Goal: Transaction & Acquisition: Purchase product/service

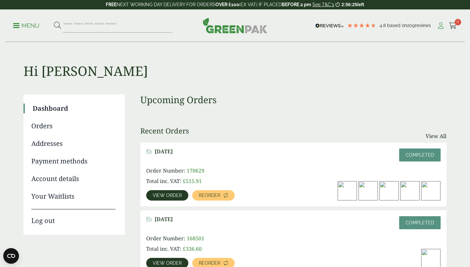
click at [437, 26] on icon at bounding box center [440, 26] width 8 height 7
click at [14, 27] on link "Menu" at bounding box center [26, 25] width 26 height 7
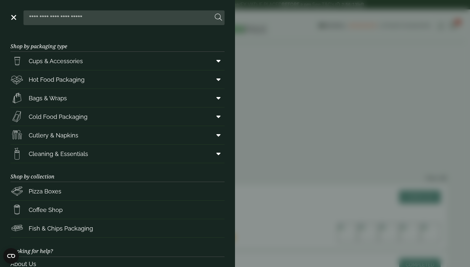
click at [14, 17] on link "Menu" at bounding box center [13, 17] width 7 height 7
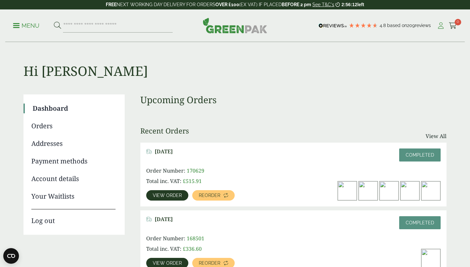
click at [440, 25] on icon at bounding box center [440, 26] width 8 height 7
click at [441, 24] on icon at bounding box center [440, 26] width 8 height 7
click at [44, 221] on link "Log out" at bounding box center [73, 217] width 84 height 17
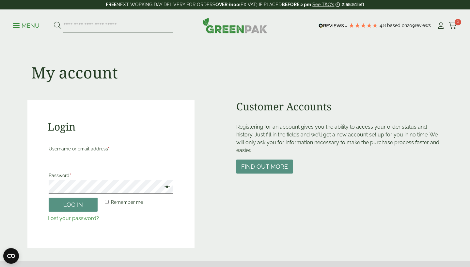
click at [178, 229] on div "Login Username or email address * Password * Remember me Log in Lost your passw…" at bounding box center [110, 174] width 167 height 148
click at [272, 165] on button "Find out more" at bounding box center [264, 167] width 56 height 14
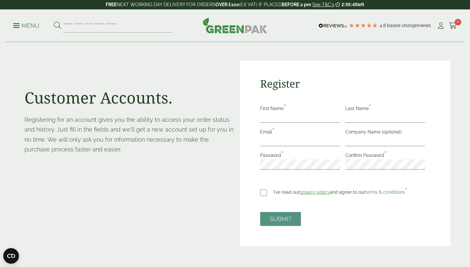
scroll to position [43, 0]
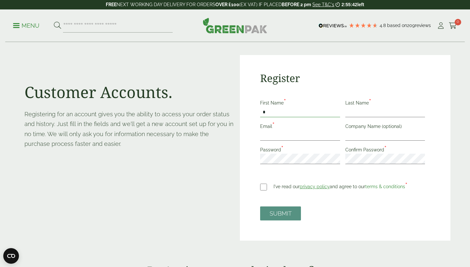
type input "*"
click at [280, 213] on button "SUBMIT" at bounding box center [280, 214] width 41 height 14
click at [293, 112] on input "*" at bounding box center [300, 112] width 80 height 10
type input "*****"
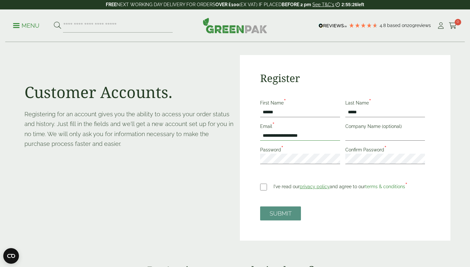
type input "**********"
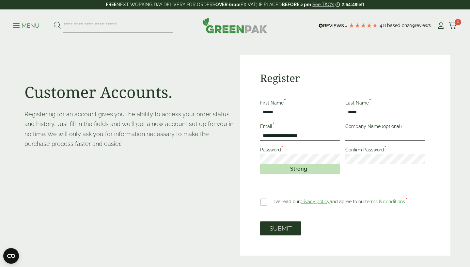
click at [285, 230] on button "SUBMIT" at bounding box center [280, 229] width 41 height 14
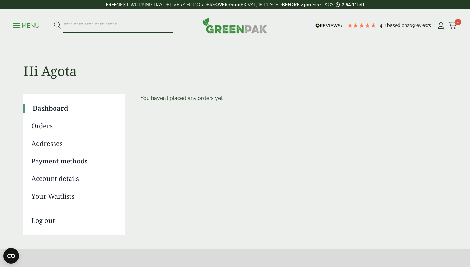
click at [99, 25] on input "search" at bounding box center [118, 26] width 110 height 14
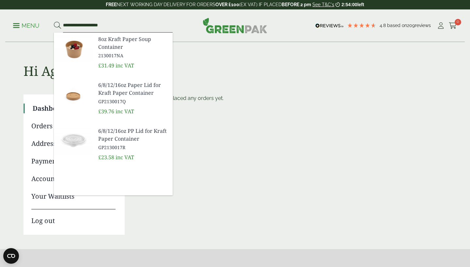
type input "**********"
click at [123, 40] on span "8oz Kraft Paper Soup Container" at bounding box center [132, 43] width 69 height 16
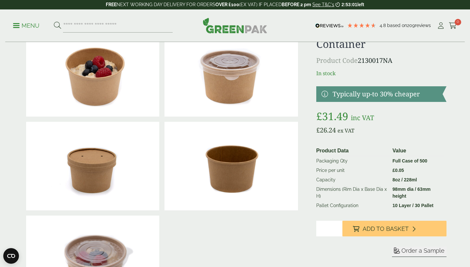
scroll to position [43, 0]
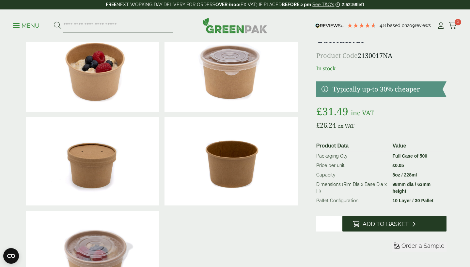
click at [394, 224] on span "Add to Basket" at bounding box center [385, 224] width 46 height 7
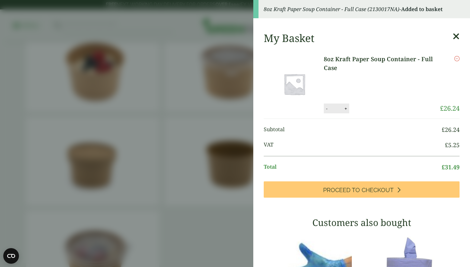
click at [229, 186] on aside "8oz Kraft Paper Soup Container - Full Case (2130017NA) - Added to basket My Bas…" at bounding box center [235, 133] width 470 height 267
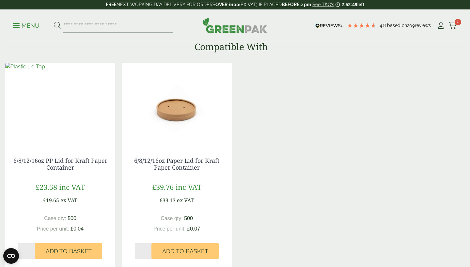
scroll to position [560, 0]
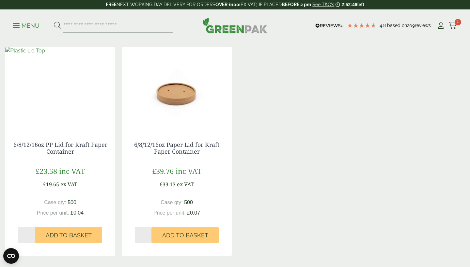
click at [45, 55] on img at bounding box center [25, 51] width 40 height 8
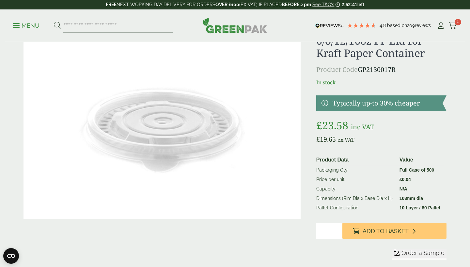
scroll to position [34, 0]
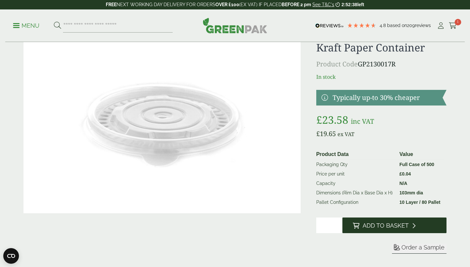
click at [407, 226] on span "Add to Basket" at bounding box center [385, 225] width 46 height 7
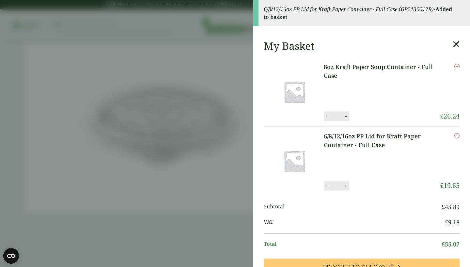
click at [456, 44] on icon at bounding box center [455, 44] width 7 height 9
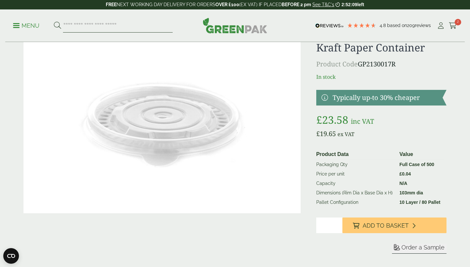
click at [110, 26] on input "search" at bounding box center [118, 26] width 110 height 14
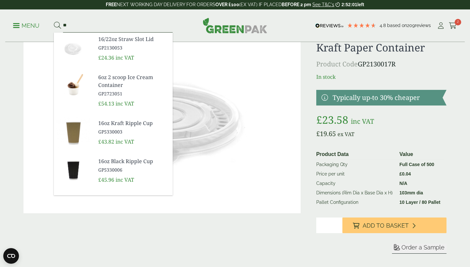
type input "*"
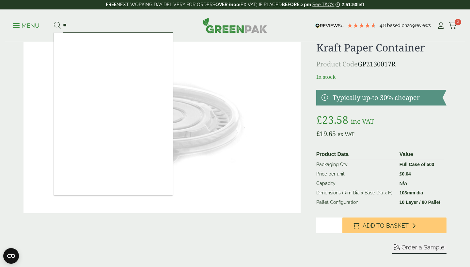
type input "*"
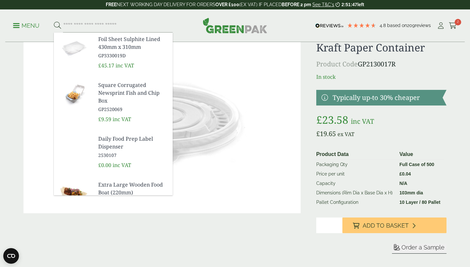
click at [17, 25] on span at bounding box center [16, 25] width 7 height 1
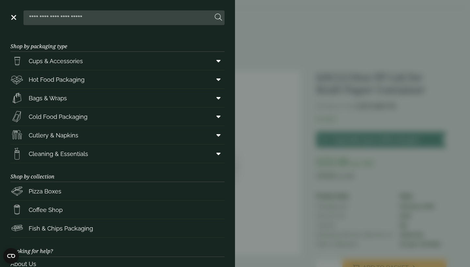
click at [362, 39] on aside "Close Shop by packaging type Cups & Accessories Hot Drink Paper Cups Smoothie C…" at bounding box center [235, 133] width 470 height 267
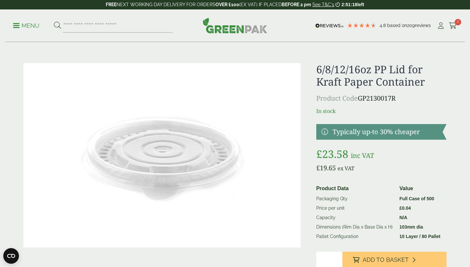
scroll to position [0, 0]
click at [153, 27] on input "search" at bounding box center [118, 26] width 110 height 14
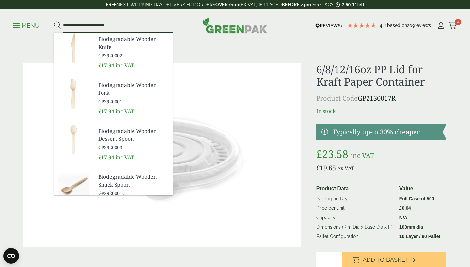
type input "**********"
click at [57, 25] on button at bounding box center [57, 26] width 7 height 8
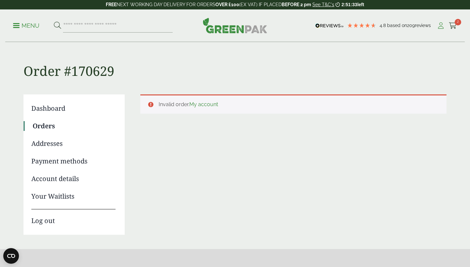
click at [440, 24] on icon at bounding box center [440, 26] width 8 height 7
click at [439, 26] on icon at bounding box center [440, 26] width 8 height 7
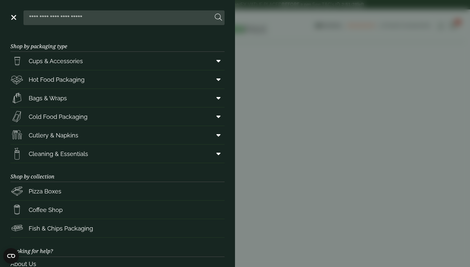
click at [351, 116] on aside "Close Shop by packaging type Cups & Accessories Hot Drink Paper Cups Smoothie C…" at bounding box center [235, 133] width 470 height 267
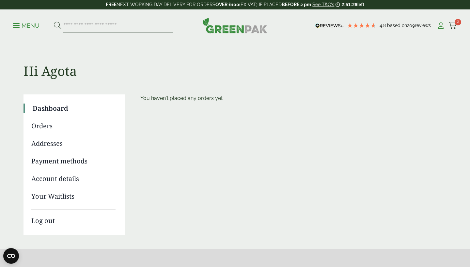
click at [441, 26] on icon at bounding box center [440, 26] width 8 height 7
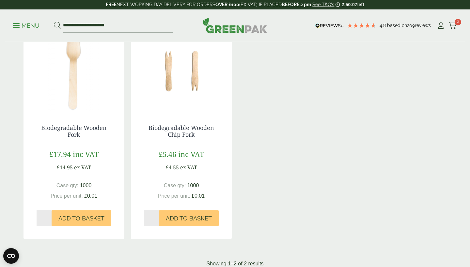
scroll to position [122, 0]
click at [80, 218] on span "Add to Basket" at bounding box center [81, 218] width 46 height 7
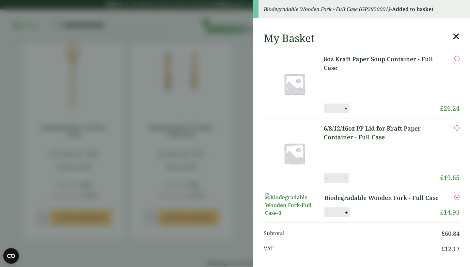
click at [157, 131] on aside "Biodegradable Wooden Fork - Full Case (GP2920001) - Added to basket My Basket 8…" at bounding box center [235, 133] width 470 height 267
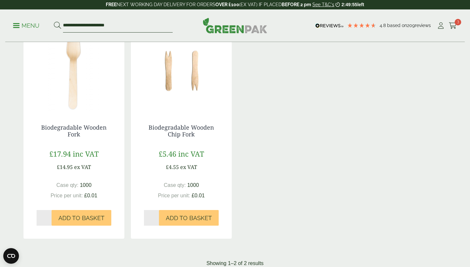
click at [121, 24] on input "**********" at bounding box center [118, 26] width 110 height 14
type input "**********"
click at [57, 25] on button at bounding box center [57, 26] width 7 height 8
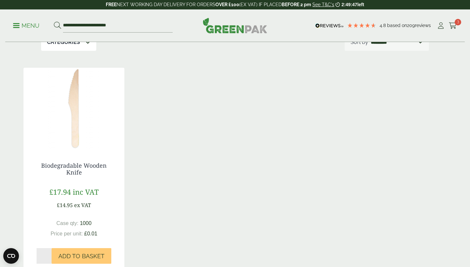
scroll to position [92, 0]
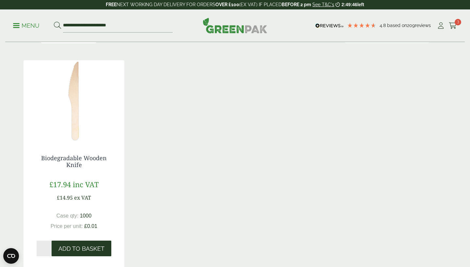
click at [75, 249] on span "Add to Basket" at bounding box center [81, 249] width 46 height 7
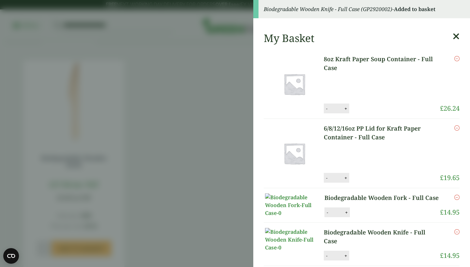
click at [147, 65] on aside "Biodegradable Wooden Knife - Full Case (GP2920002) - Added to basket My Basket …" at bounding box center [235, 133] width 470 height 267
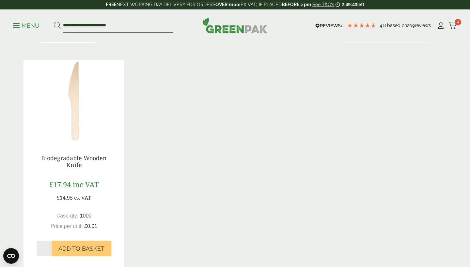
click at [124, 24] on input "**********" at bounding box center [118, 26] width 110 height 14
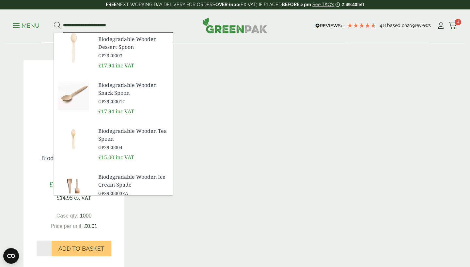
type input "**********"
click at [57, 25] on button at bounding box center [57, 26] width 7 height 8
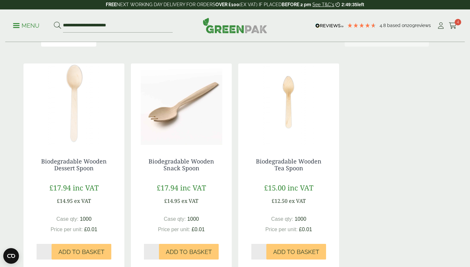
scroll to position [89, 0]
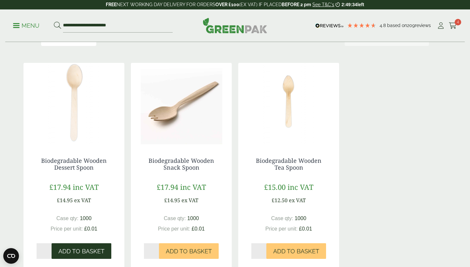
click at [84, 252] on span "Add to Basket" at bounding box center [81, 251] width 46 height 7
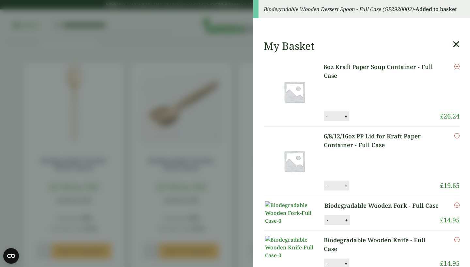
click at [248, 170] on aside "Biodegradable Wooden Dessert Spoon - Full Case (GP2920003) - Added to basket My…" at bounding box center [235, 133] width 470 height 267
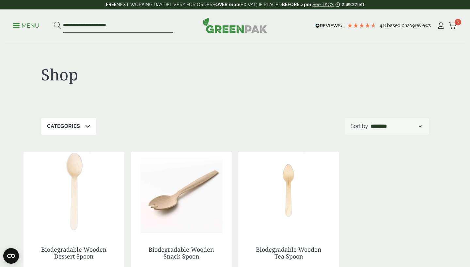
scroll to position [0, 0]
click at [126, 23] on input "**********" at bounding box center [118, 26] width 110 height 14
type input "*"
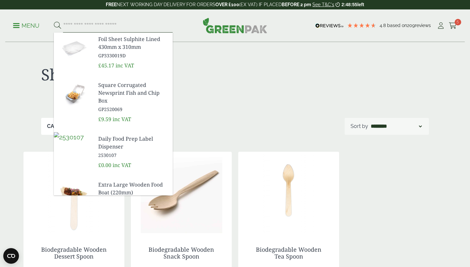
click at [107, 25] on input "search" at bounding box center [118, 26] width 110 height 14
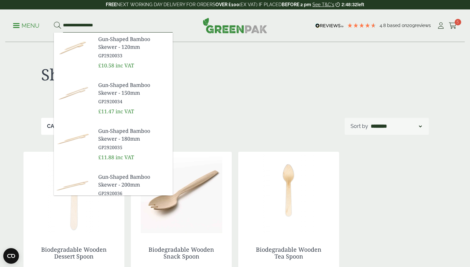
type input "**********"
click at [130, 132] on span "Gun-Shaped Bamboo Skewer - 180mm" at bounding box center [132, 135] width 69 height 16
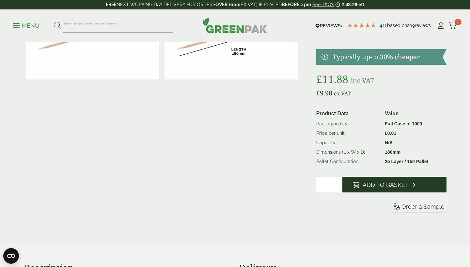
scroll to position [75, 0]
click at [369, 184] on span "Add to Basket" at bounding box center [385, 184] width 46 height 7
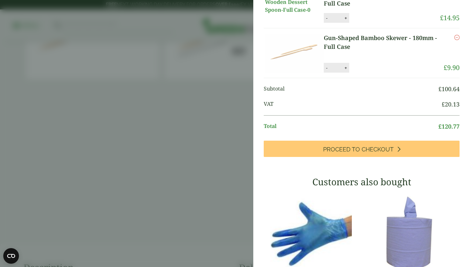
scroll to position [267, 0]
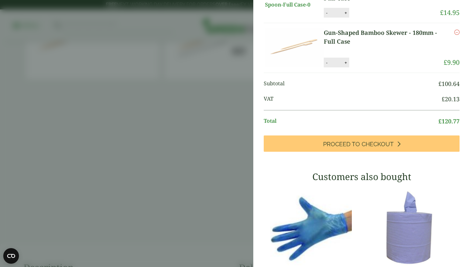
click at [164, 153] on aside "My Basket 8oz Kraft Paper Soup Container - Full Case 8oz Kraft Paper Soup Conta…" at bounding box center [235, 133] width 470 height 267
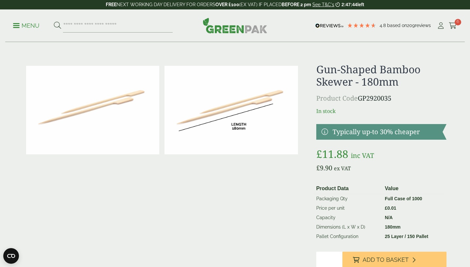
scroll to position [0, 0]
click at [454, 24] on icon at bounding box center [452, 26] width 8 height 7
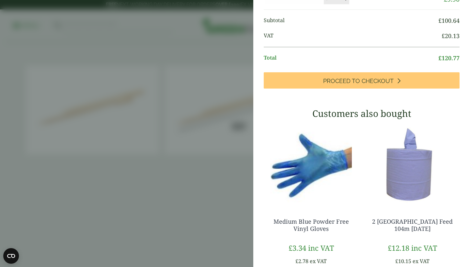
scroll to position [341, 0]
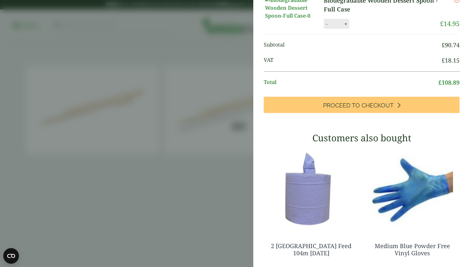
click at [97, 107] on aside "Item removed My Basket 8oz Kraft Paper Soup Container - Full Case 8oz Kraft Pap…" at bounding box center [235, 133] width 470 height 267
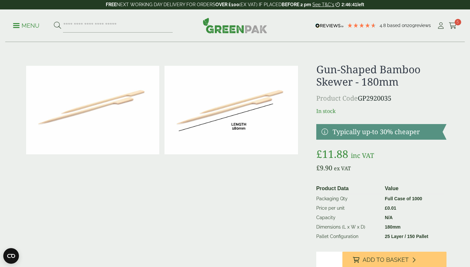
scroll to position [0, 0]
click at [107, 25] on input "search" at bounding box center [118, 26] width 110 height 14
type input "**********"
click at [57, 25] on button at bounding box center [57, 26] width 7 height 8
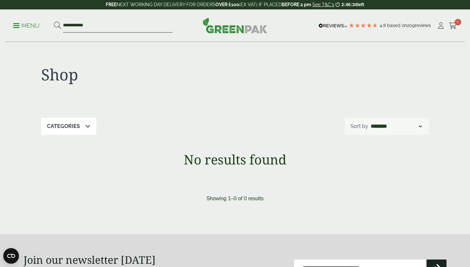
click at [99, 26] on input "**********" at bounding box center [118, 26] width 110 height 14
type input "*"
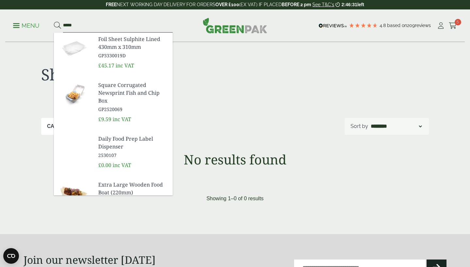
type input "*****"
click at [57, 25] on button at bounding box center [57, 26] width 7 height 8
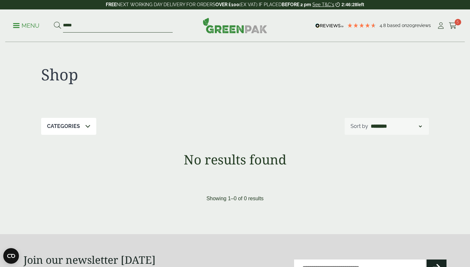
click at [87, 26] on input "*****" at bounding box center [118, 26] width 110 height 14
click at [452, 24] on icon at bounding box center [452, 26] width 8 height 7
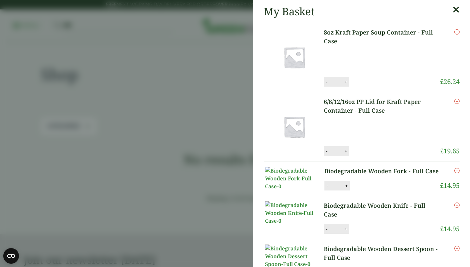
click at [456, 11] on icon at bounding box center [455, 9] width 7 height 9
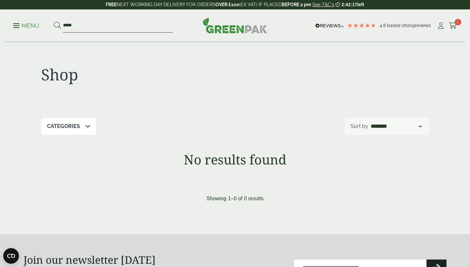
click at [96, 26] on input "*****" at bounding box center [118, 26] width 110 height 14
type input "*"
type input "**********"
click at [57, 25] on button at bounding box center [57, 26] width 7 height 8
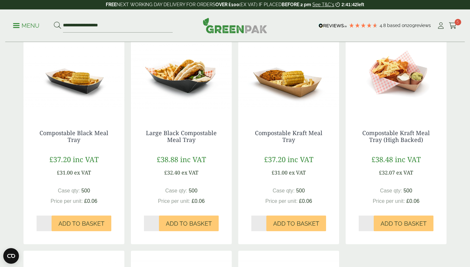
scroll to position [122, 0]
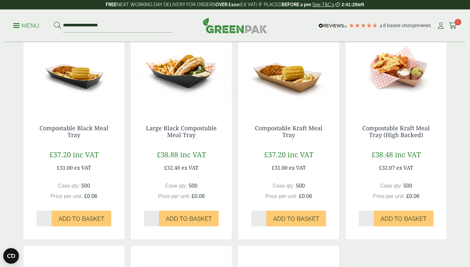
type input "*"
click at [264, 217] on input "*" at bounding box center [258, 219] width 15 height 16
click at [296, 216] on span "Add to Basket" at bounding box center [296, 219] width 46 height 7
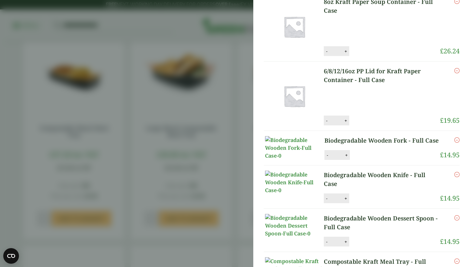
scroll to position [54, 0]
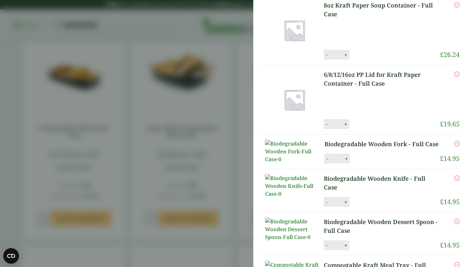
click at [233, 166] on aside "Compostable Kraft Meal Tray - Full Case (GP5430024) - Added to basket My Basket…" at bounding box center [235, 133] width 470 height 267
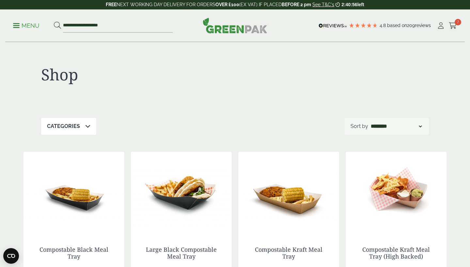
scroll to position [0, 0]
click at [16, 23] on link "Menu" at bounding box center [26, 25] width 26 height 7
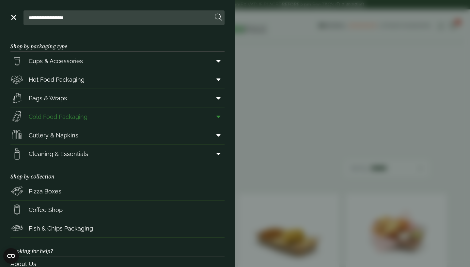
click at [73, 118] on span "Cold Food Packaging" at bounding box center [58, 117] width 59 height 9
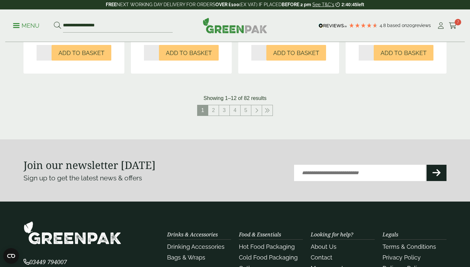
scroll to position [764, 0]
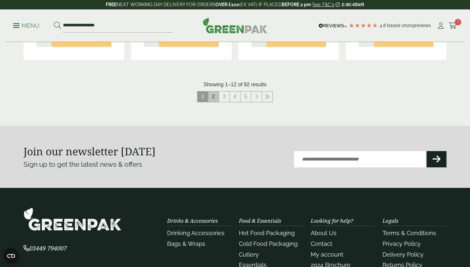
click at [214, 95] on link "2" at bounding box center [213, 97] width 10 height 10
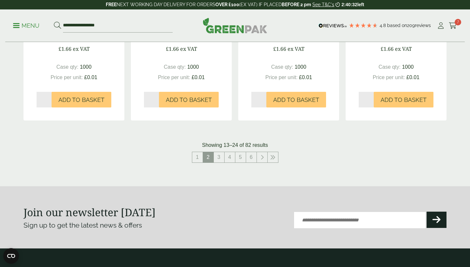
scroll to position [708, 0]
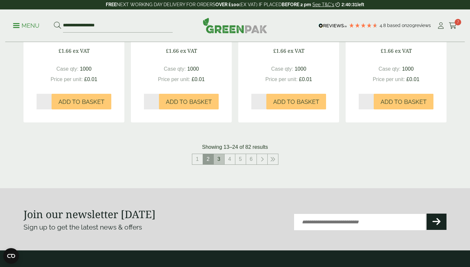
click at [221, 164] on link "3" at bounding box center [219, 159] width 10 height 10
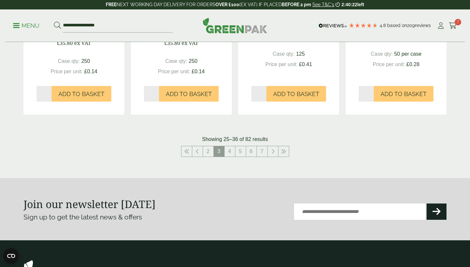
scroll to position [706, 0]
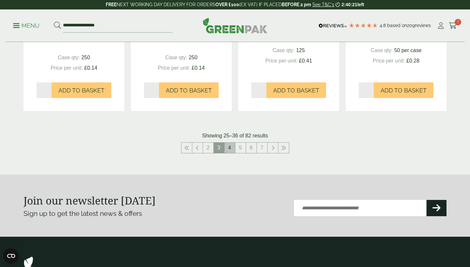
click at [229, 152] on link "4" at bounding box center [229, 148] width 10 height 10
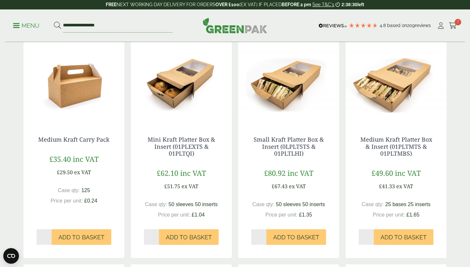
scroll to position [141, 0]
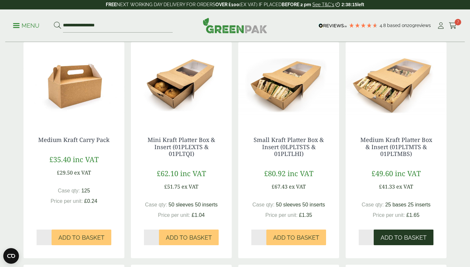
click at [408, 237] on span "Add to Basket" at bounding box center [403, 237] width 46 height 7
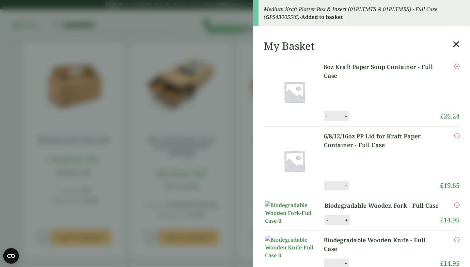
click at [455, 42] on icon at bounding box center [455, 44] width 7 height 9
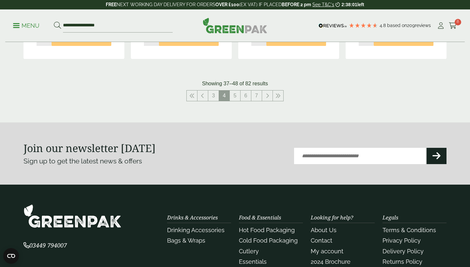
scroll to position [767, 0]
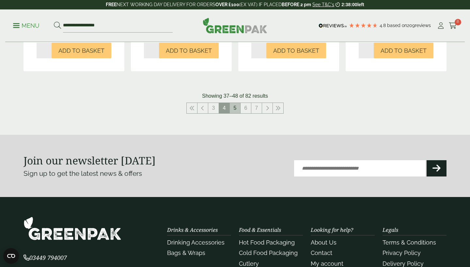
click at [238, 108] on link "5" at bounding box center [235, 108] width 10 height 10
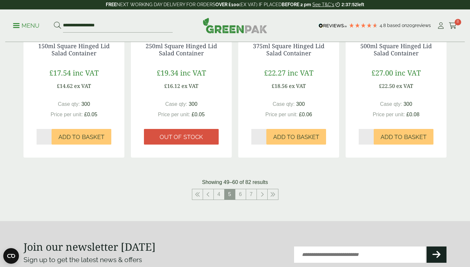
scroll to position [733, 0]
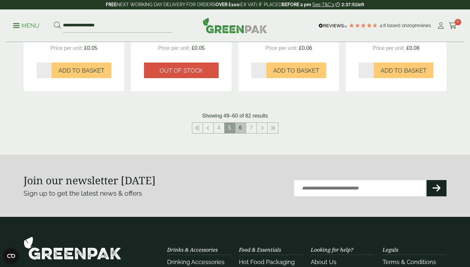
click at [240, 124] on link "6" at bounding box center [240, 128] width 10 height 10
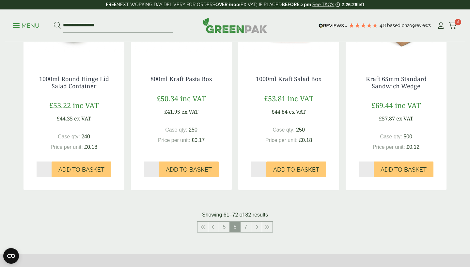
scroll to position [643, 0]
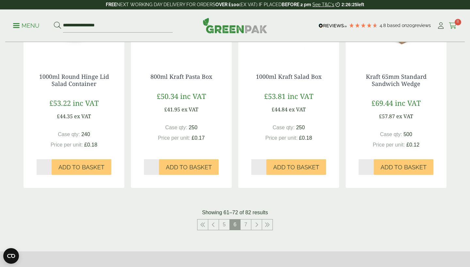
click at [454, 27] on icon at bounding box center [452, 26] width 8 height 7
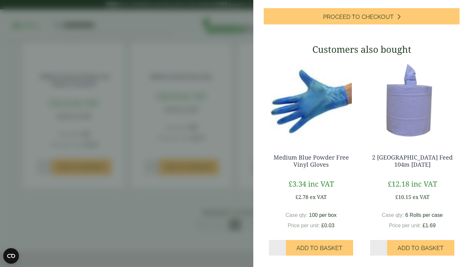
scroll to position [422, 0]
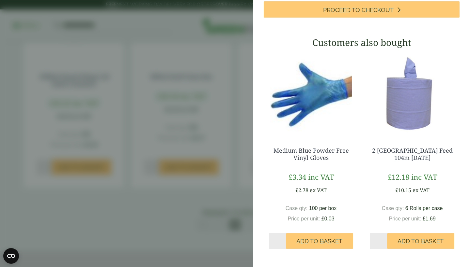
type input "*"
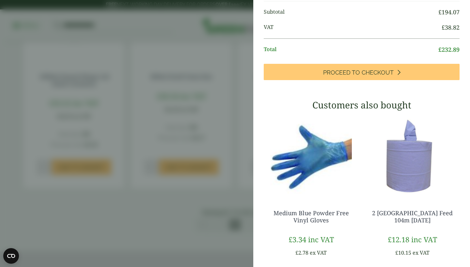
scroll to position [326, 0]
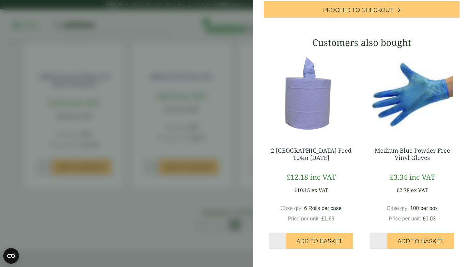
scroll to position [438, 0]
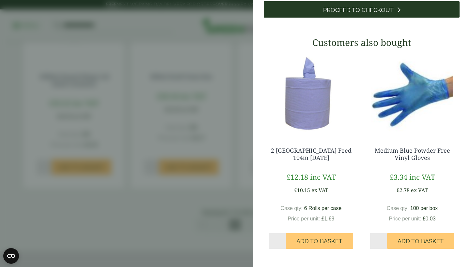
click at [360, 14] on span "Proceed to Checkout" at bounding box center [358, 10] width 70 height 7
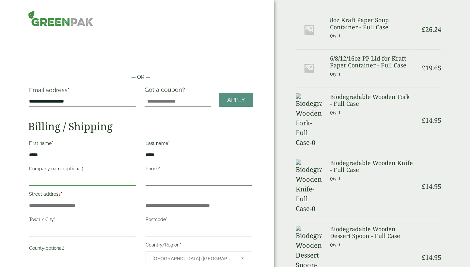
click at [89, 183] on input "Company name (optional)" at bounding box center [82, 180] width 107 height 10
type input "**********"
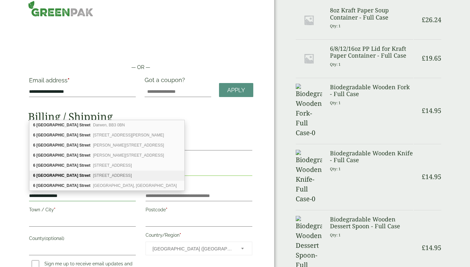
scroll to position [9, 0]
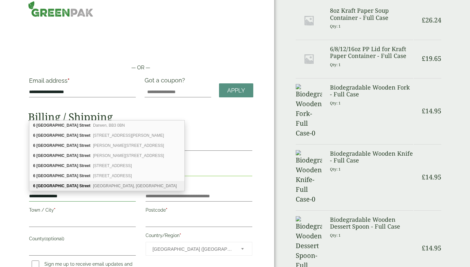
type input "**********"
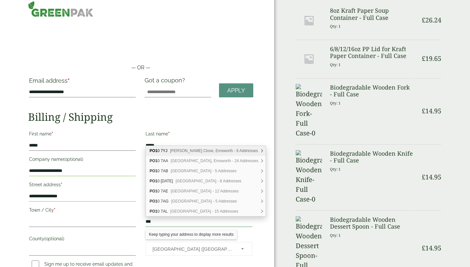
type input "****"
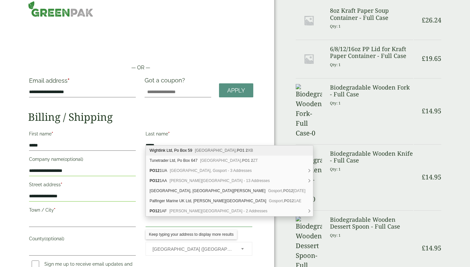
type input "********"
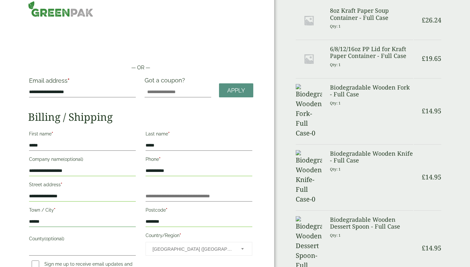
type input "*******"
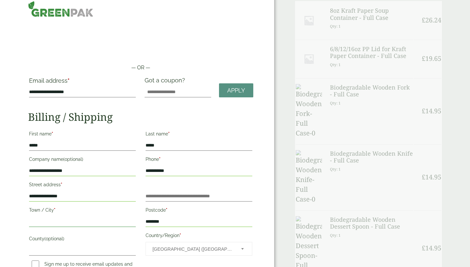
type input "*******"
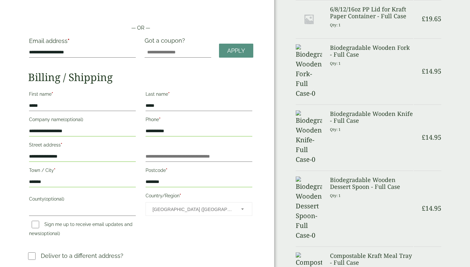
scroll to position [66, 0]
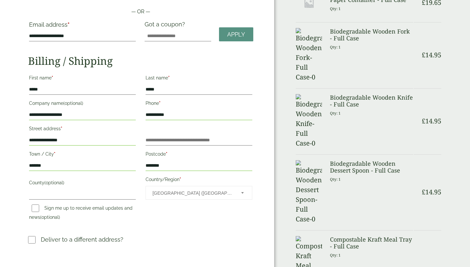
click at [165, 195] on span "United Kingdom (UK)" at bounding box center [192, 194] width 80 height 14
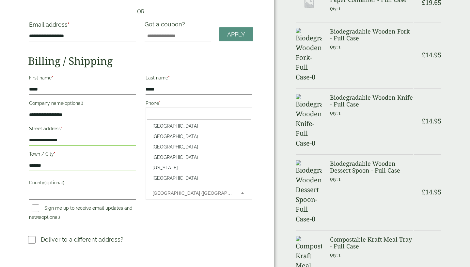
scroll to position [2411, 0]
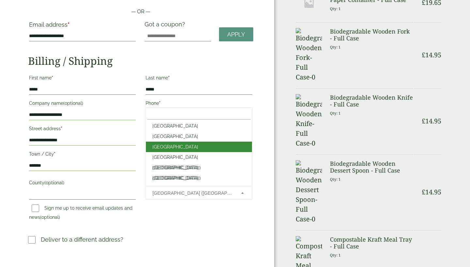
click at [165, 195] on span "United Kingdom (UK)" at bounding box center [192, 194] width 80 height 14
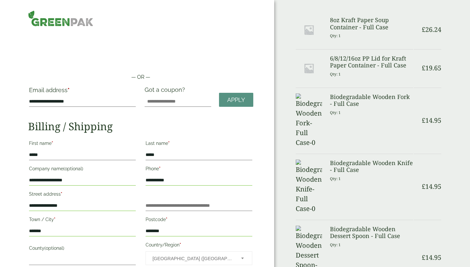
scroll to position [0, 0]
click at [183, 99] on input "Got a coupon?" at bounding box center [177, 102] width 67 height 10
type input "*********"
click at [238, 100] on span "Apply" at bounding box center [236, 100] width 18 height 7
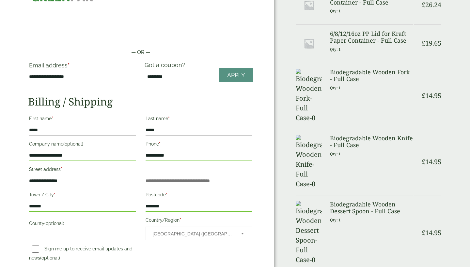
scroll to position [29, 0]
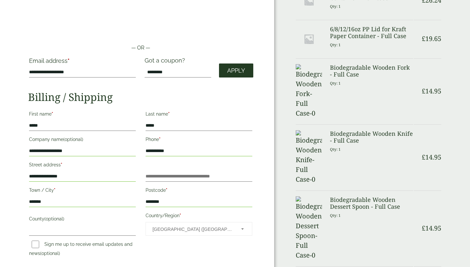
click at [233, 70] on span "Apply" at bounding box center [236, 70] width 18 height 7
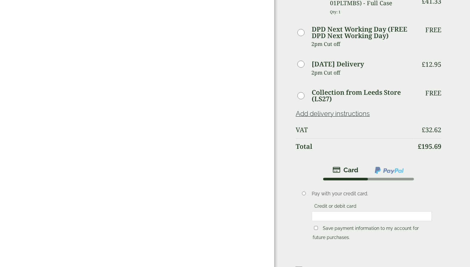
scroll to position [396, 0]
